Goal: Contribute content: Contribute content

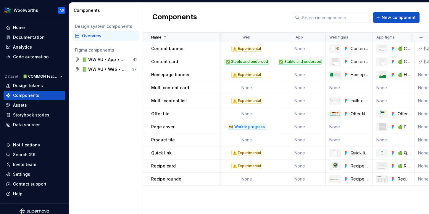
scroll to position [0, 61]
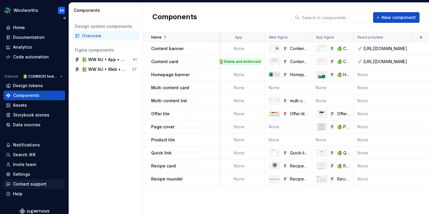
click at [34, 187] on div "Contact support" at bounding box center [35, 183] width 62 height 9
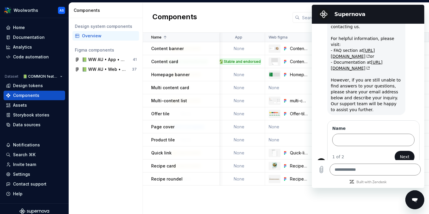
scroll to position [27, 0]
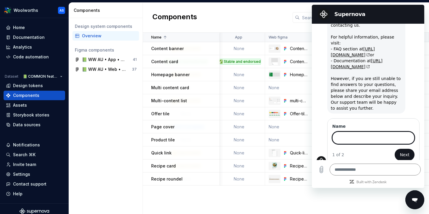
click at [414, 200] on icon "Close messaging window" at bounding box center [415, 199] width 6 height 3
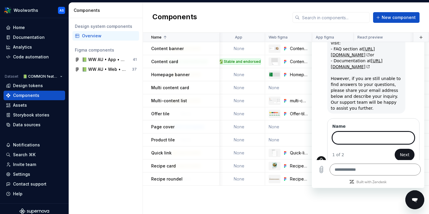
type textarea "*"
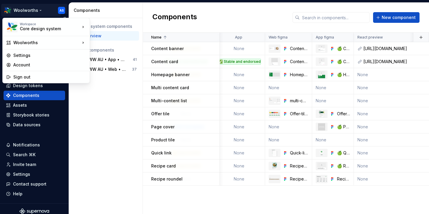
click at [38, 9] on html "Woolworths AS Home Documentation Analytics Code automation Dataset 📗 COMMON fea…" at bounding box center [214, 107] width 429 height 214
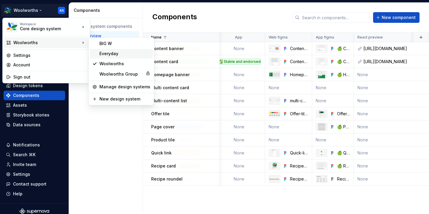
click at [121, 55] on div "Everyday" at bounding box center [124, 54] width 51 height 6
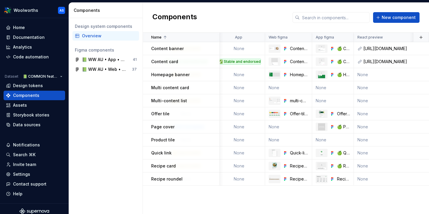
click at [110, 114] on div "Design system components Overview Figma components 📗 WW AU • App • Feature comp…" at bounding box center [106, 116] width 74 height 196
click at [38, 36] on div "Documentation" at bounding box center [29, 37] width 32 height 6
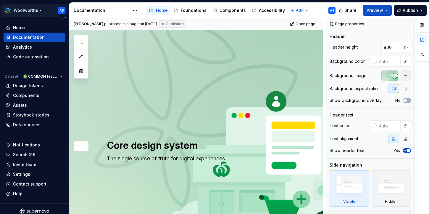
click at [35, 7] on html "Woolworths AS Home Documentation Analytics Code automation Dataset 📗 COMMON fea…" at bounding box center [214, 107] width 429 height 214
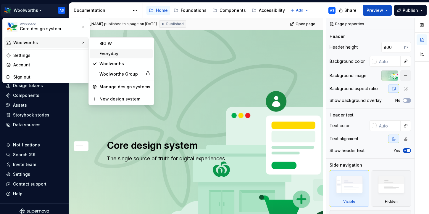
click at [98, 54] on div "Everyday" at bounding box center [121, 53] width 63 height 9
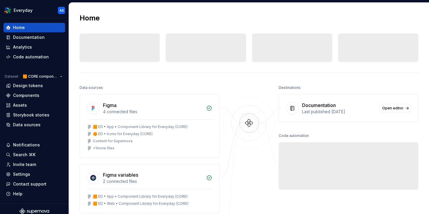
scroll to position [2, 0]
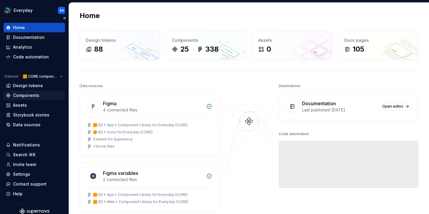
click at [34, 94] on div "Components" at bounding box center [26, 95] width 26 height 6
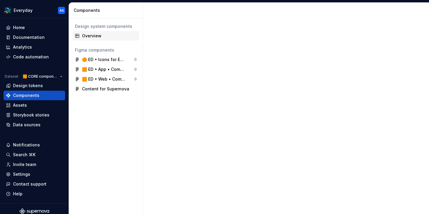
click at [110, 34] on div "Overview" at bounding box center [109, 36] width 55 height 6
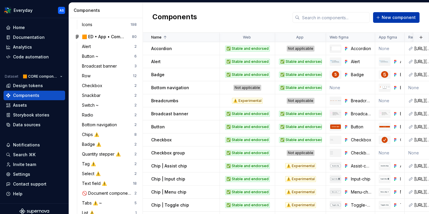
click at [390, 14] on button "New component" at bounding box center [396, 17] width 46 height 11
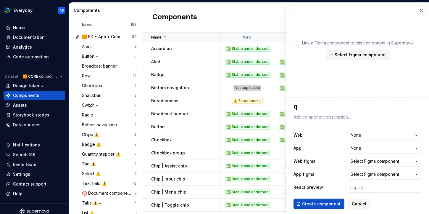
type textarea "*"
type textarea "q"
type textarea "*"
type textarea "qu"
type textarea "*"
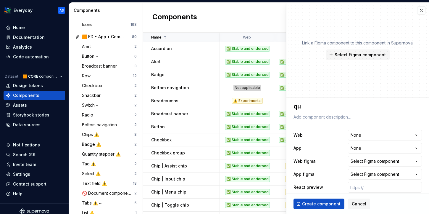
type textarea "qua"
type textarea "*"
type textarea "quan"
type textarea "*"
type textarea "quant"
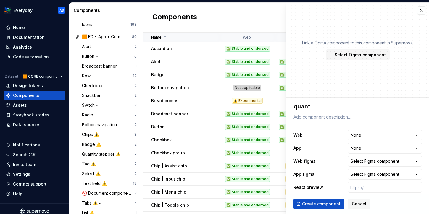
type textarea "*"
type textarea "quantit"
type textarea "*"
type textarea "quantity"
type textarea "*"
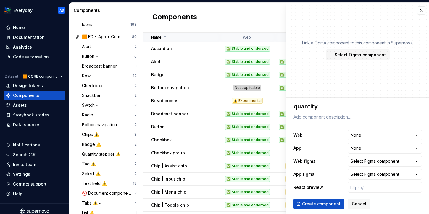
type textarea "quantity"
type textarea "*"
type textarea "quantity st"
type textarea "*"
type textarea "quantity ste"
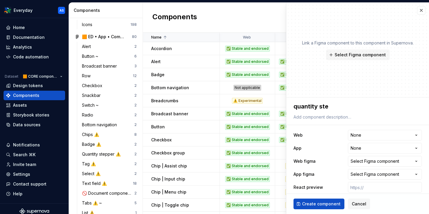
type textarea "*"
type textarea "quantity step"
type textarea "*"
type textarea "quantity [PERSON_NAME]"
type textarea "*"
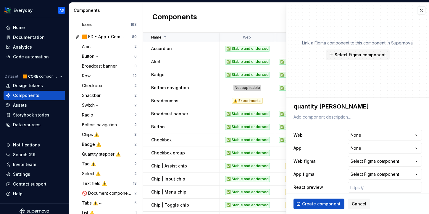
type textarea "quantity steppe"
type textarea "*"
type textarea "quantity stepper"
click at [296, 106] on textarea "quantity stepper" at bounding box center [356, 106] width 128 height 11
type textarea "*"
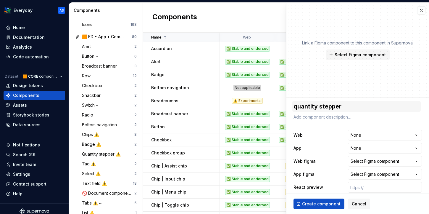
type textarea "qQuantity stepper"
type textarea "*"
type textarea "quantity stepper"
type textarea "*"
type textarea "uantity stepper"
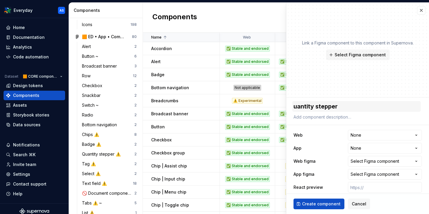
type textarea "*"
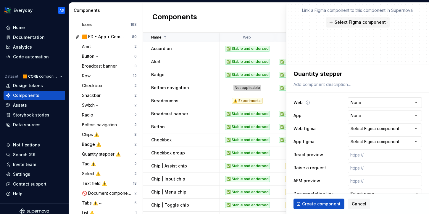
scroll to position [43, 0]
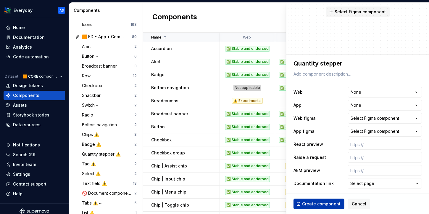
type textarea "Quantity stepper"
click at [315, 206] on span "Create component" at bounding box center [321, 204] width 38 height 6
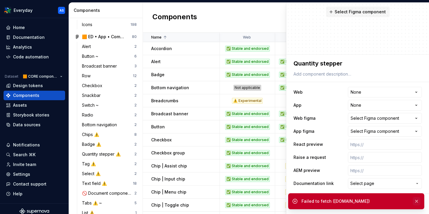
click at [416, 201] on button "button" at bounding box center [417, 201] width 8 height 8
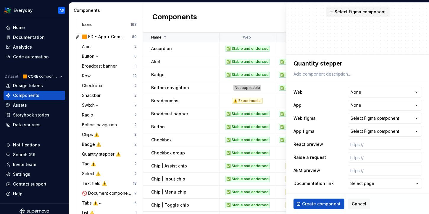
type textarea "*"
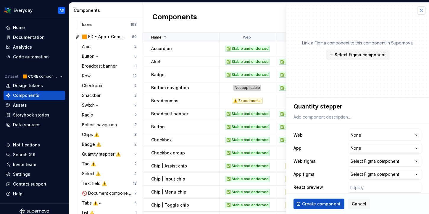
click at [424, 10] on button "button" at bounding box center [421, 10] width 8 height 8
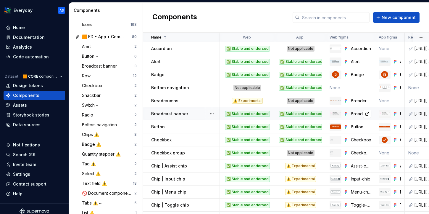
scroll to position [154, 0]
